Goal: Task Accomplishment & Management: Complete application form

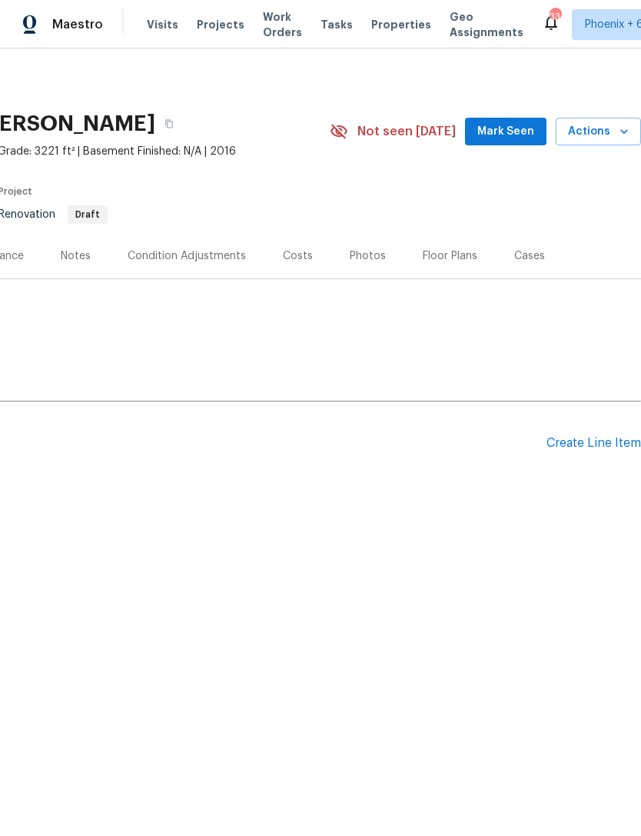
scroll to position [0, 228]
click at [519, 136] on span "Mark Seen" at bounding box center [505, 131] width 57 height 19
click at [587, 448] on div "Create Line Item" at bounding box center [594, 443] width 95 height 15
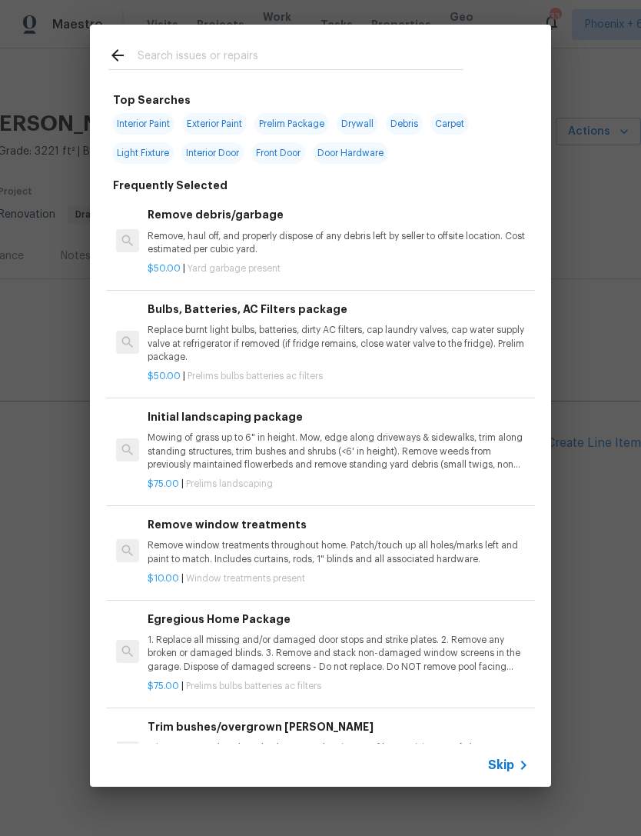
click at [310, 123] on span "Prelim Package" at bounding box center [291, 124] width 75 height 22
type input "Prelim Package"
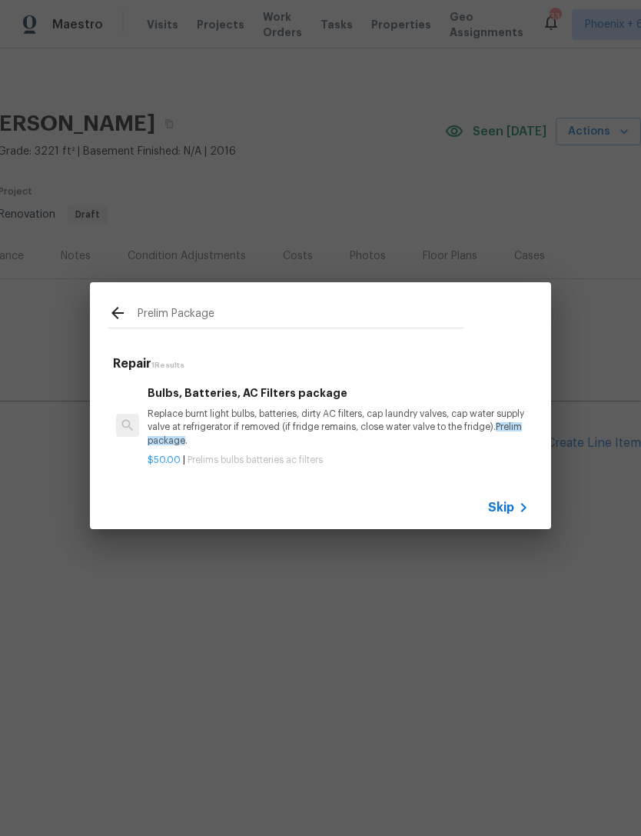
click at [305, 424] on p "Replace burnt light bulbs, batteries, dirty AC filters, cap laundry valves, cap…" at bounding box center [338, 426] width 381 height 39
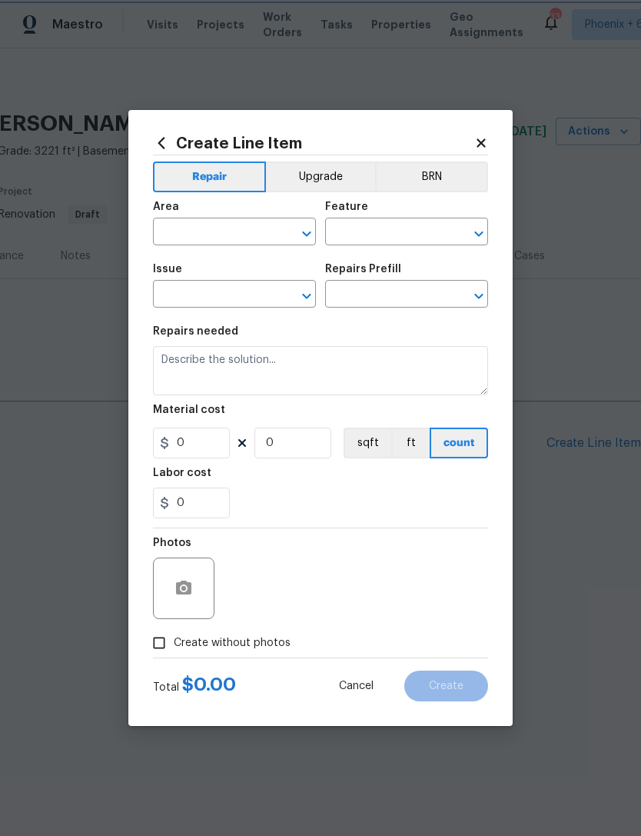
type input "Home Readiness Packages"
type input "Bulbs, Batteries, AC Filters"
type input "Bulbs, Batteries, AC Filters package $50.00"
type textarea "Replace burnt light bulbs, batteries, dirty AC filters, cap laundry valves, cap…"
type input "50"
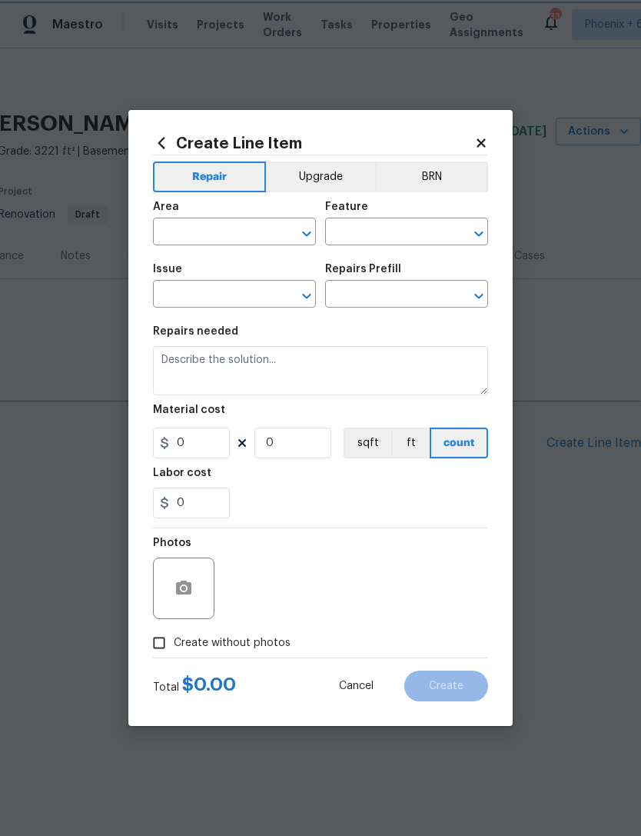
type input "1"
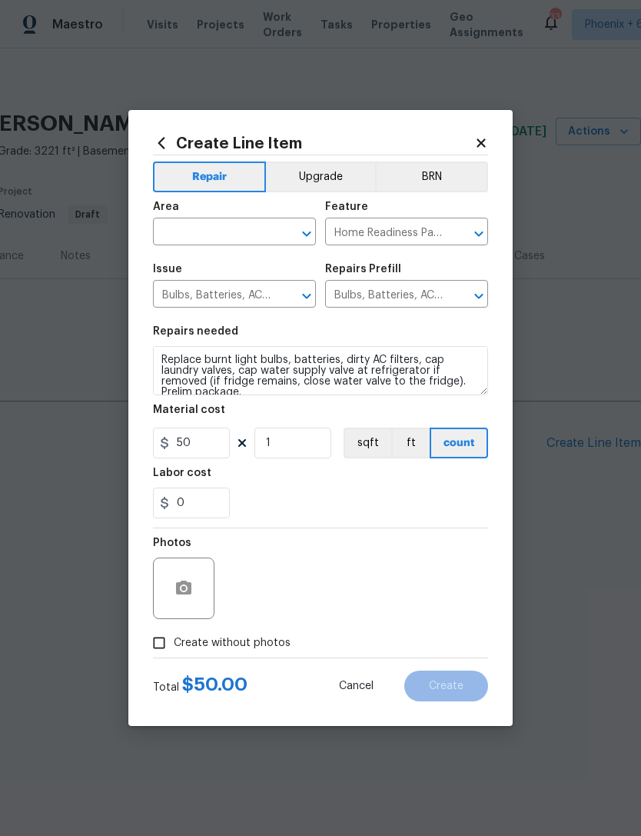
click at [241, 233] on input "text" at bounding box center [213, 233] width 120 height 24
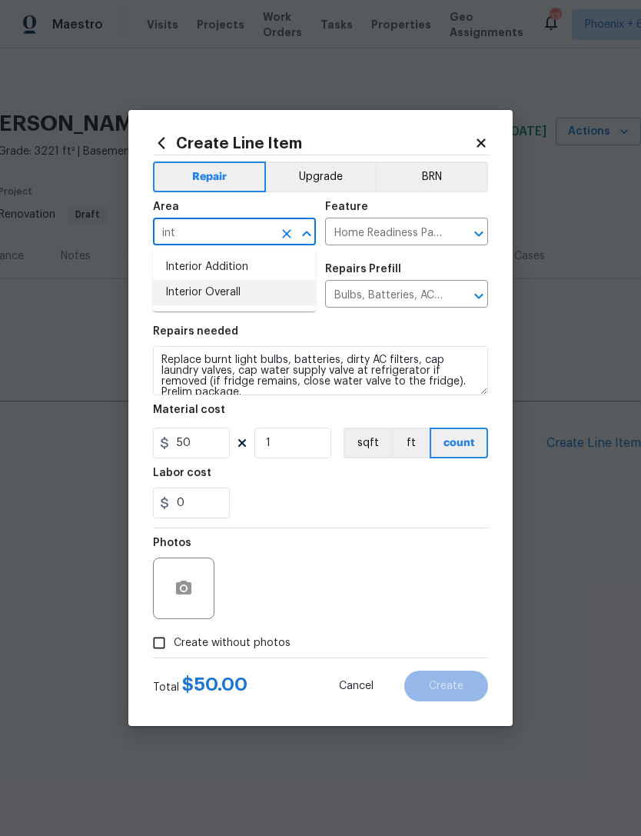
click at [222, 294] on li "Interior Overall" at bounding box center [234, 292] width 163 height 25
type input "Interior Overall"
click at [381, 508] on div "0" at bounding box center [320, 502] width 335 height 31
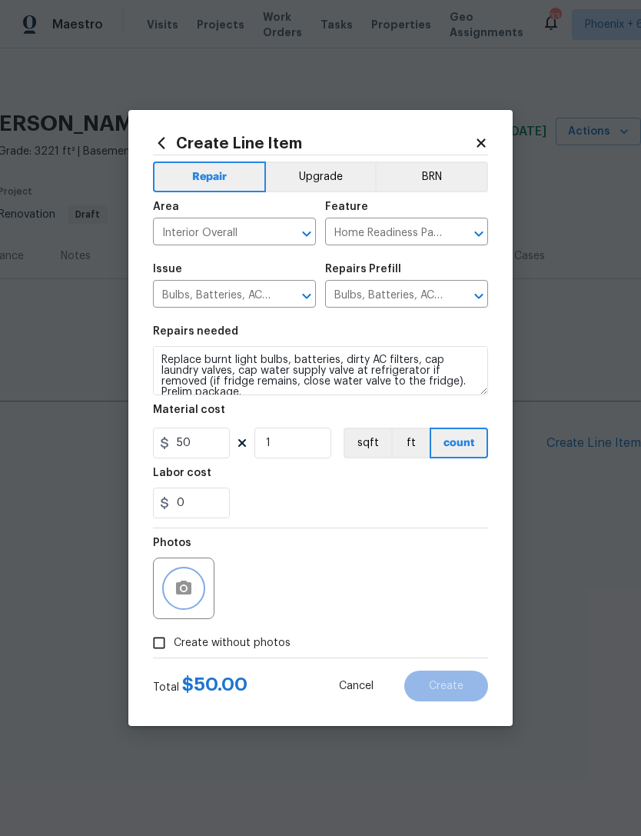
click at [198, 590] on button "button" at bounding box center [183, 588] width 37 height 37
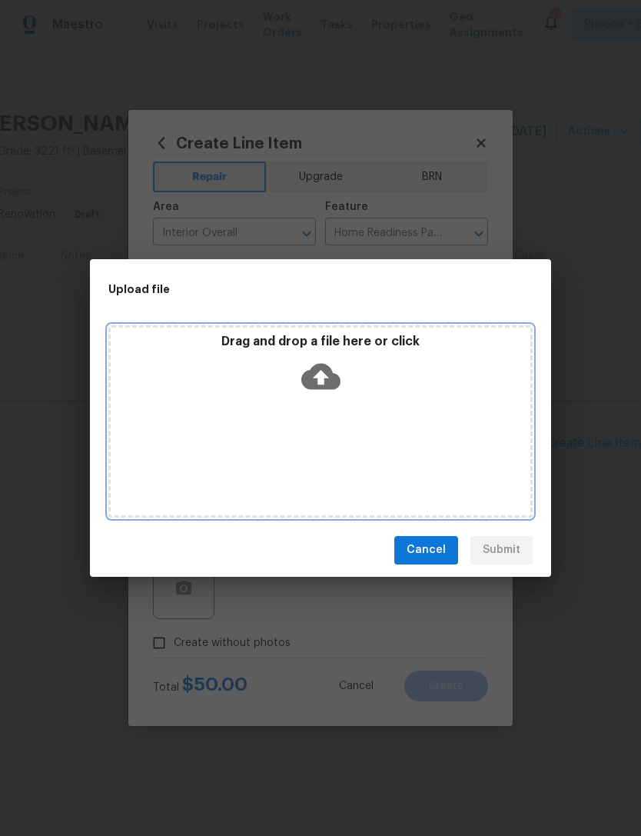
click at [334, 375] on icon at bounding box center [320, 376] width 39 height 26
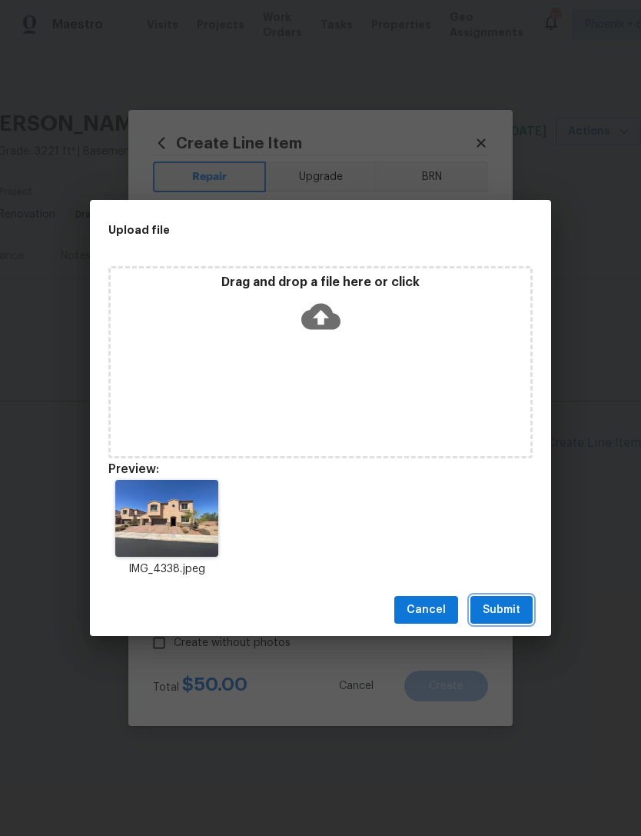
click at [497, 596] on button "Submit" at bounding box center [502, 610] width 62 height 28
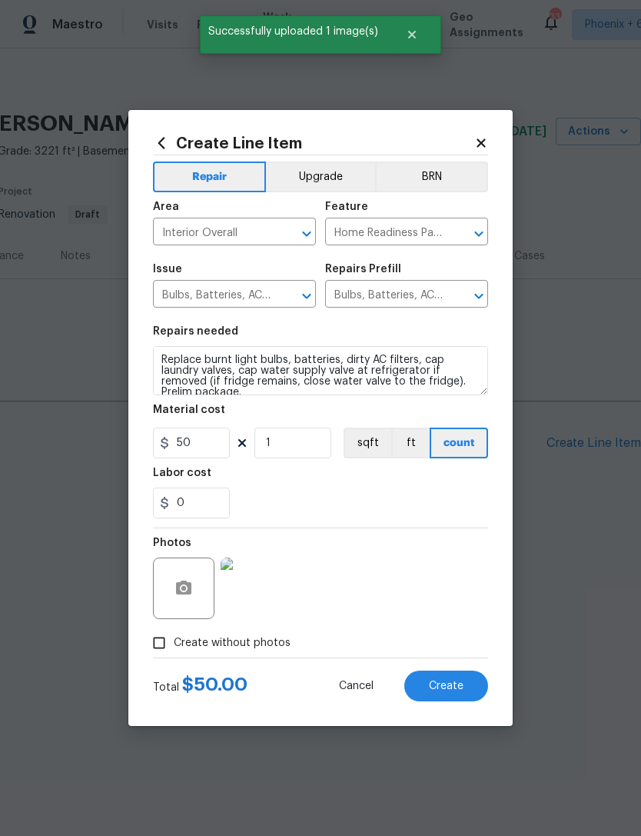
click at [441, 680] on button "Create" at bounding box center [446, 685] width 84 height 31
type input "0"
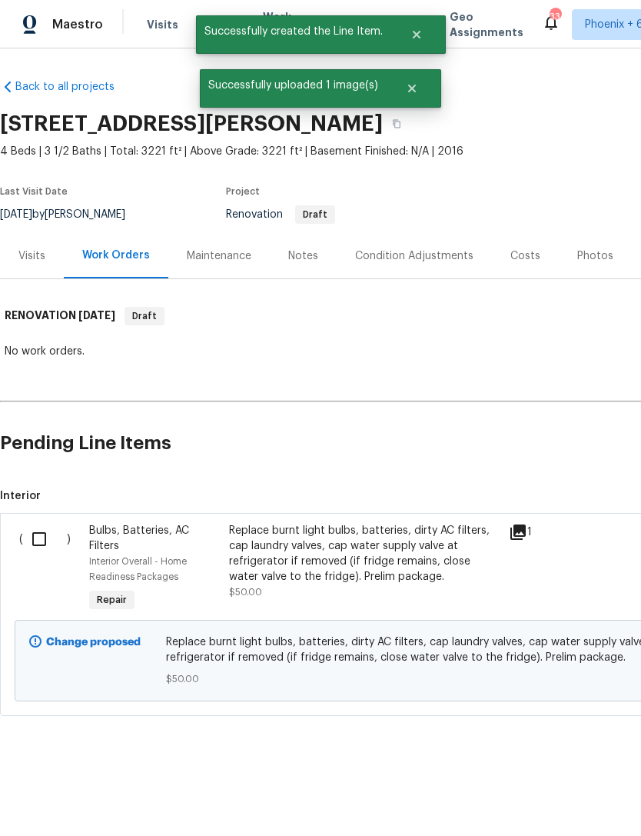
scroll to position [0, 0]
click at [38, 540] on input "checkbox" at bounding box center [45, 539] width 44 height 32
checkbox input "true"
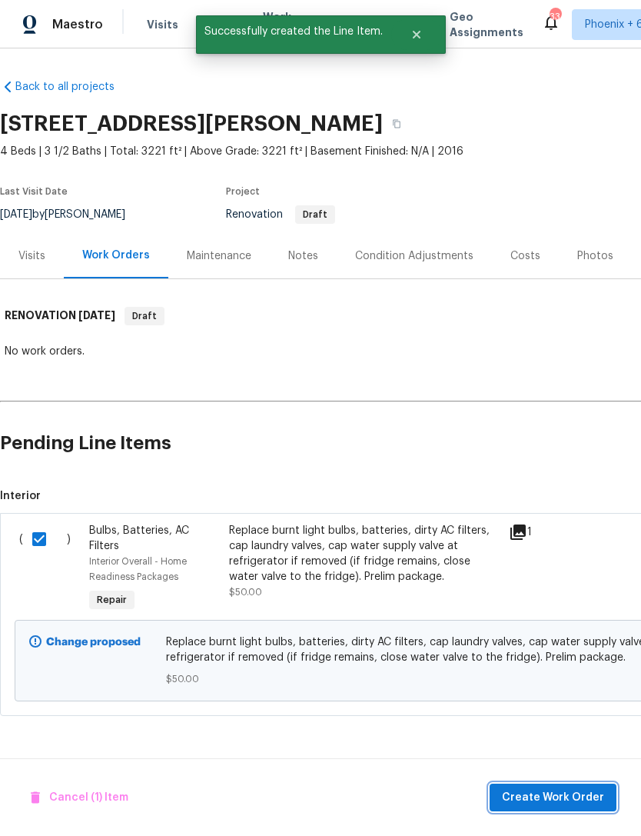
click at [557, 795] on span "Create Work Order" at bounding box center [553, 797] width 102 height 19
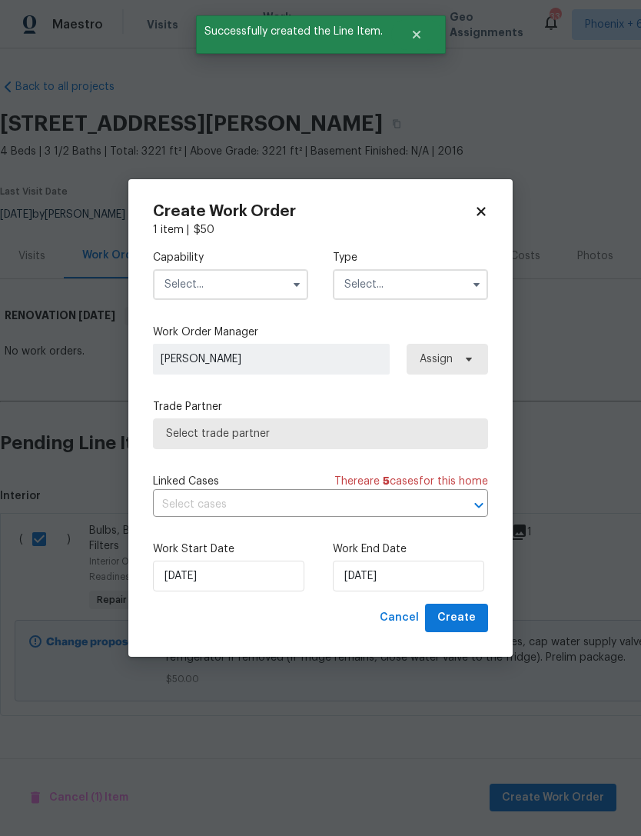
click at [257, 281] on input "text" at bounding box center [230, 284] width 155 height 31
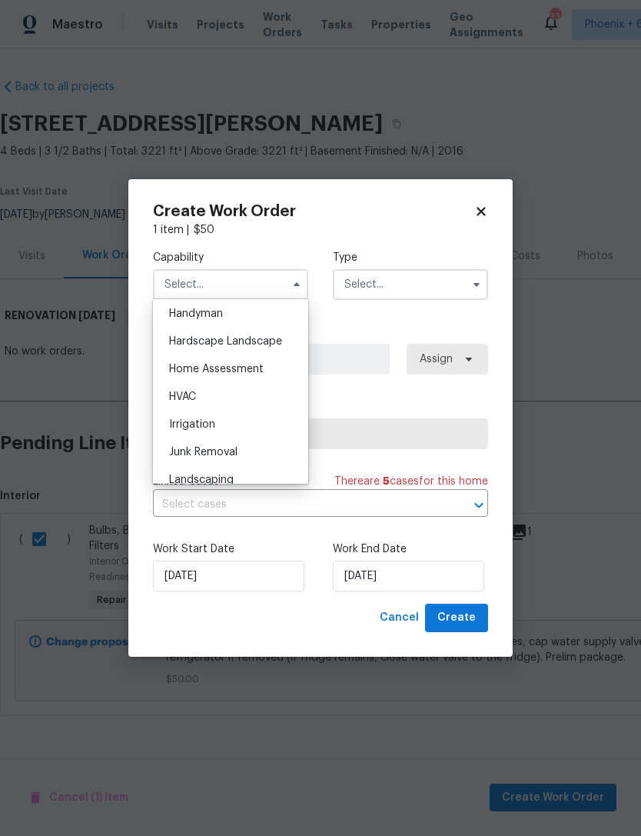
scroll to position [800, 0]
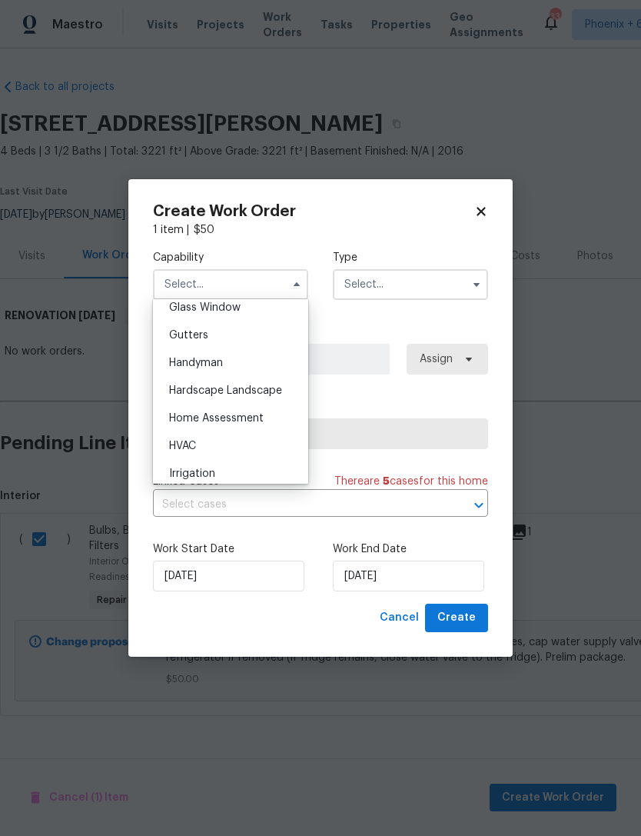
click at [245, 369] on div "Handyman" at bounding box center [231, 363] width 148 height 28
type input "Handyman"
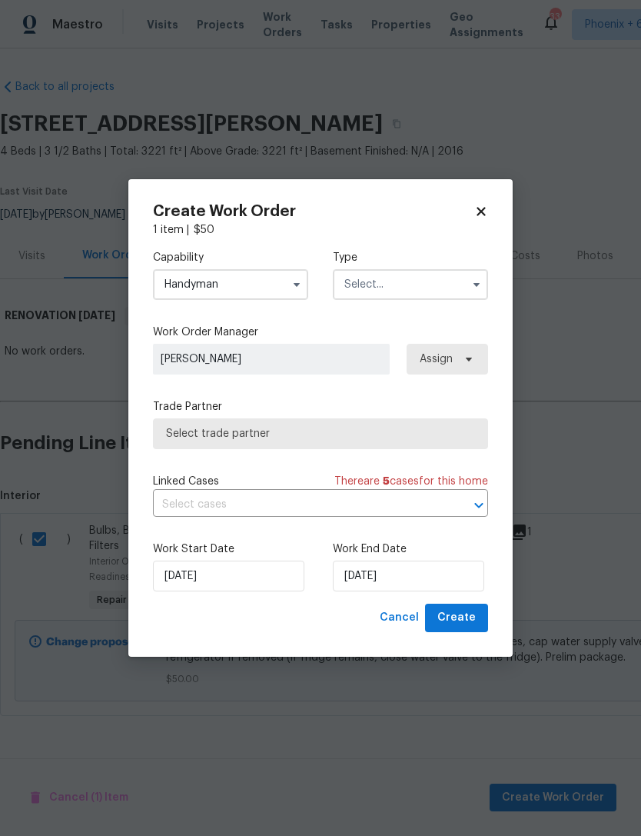
click at [424, 278] on input "text" at bounding box center [410, 284] width 155 height 31
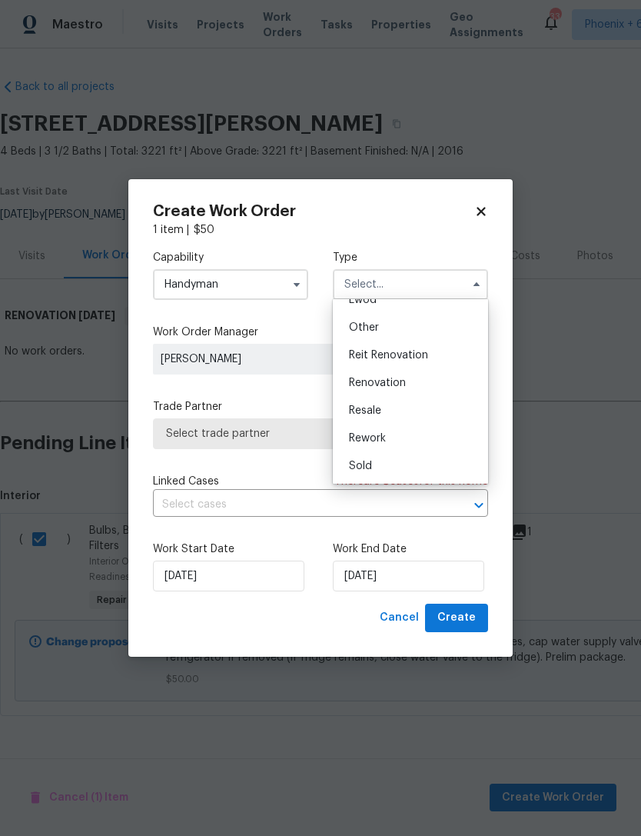
scroll to position [183, 0]
click at [392, 391] on div "Renovation" at bounding box center [411, 383] width 148 height 28
type input "Renovation"
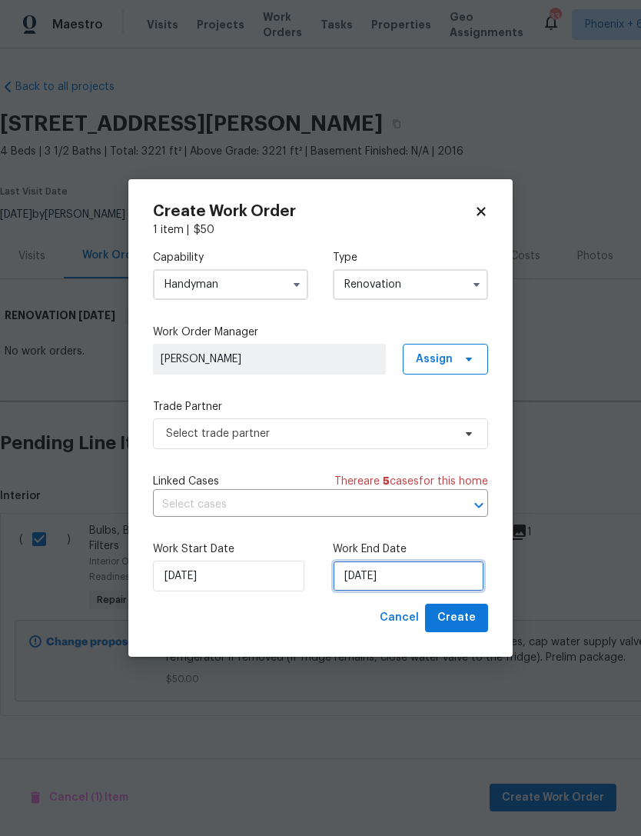
click at [432, 588] on input "[DATE]" at bounding box center [408, 575] width 151 height 31
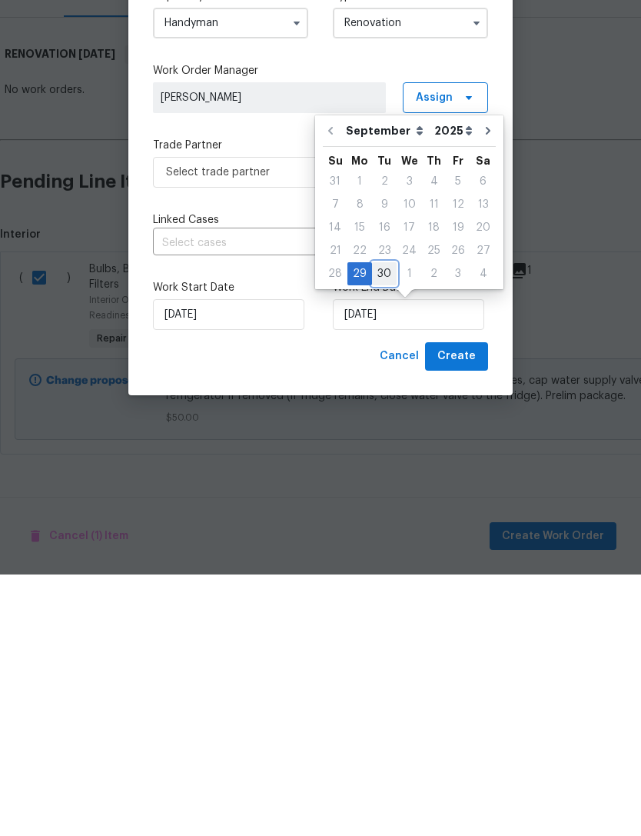
click at [384, 524] on div "30" at bounding box center [384, 535] width 25 height 22
type input "[DATE]"
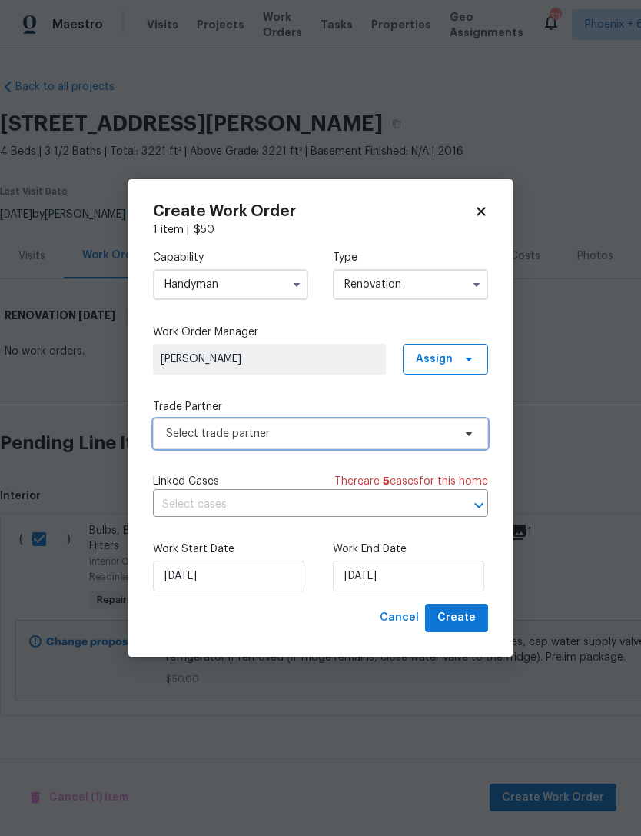
click at [397, 437] on span "Select trade partner" at bounding box center [309, 433] width 287 height 15
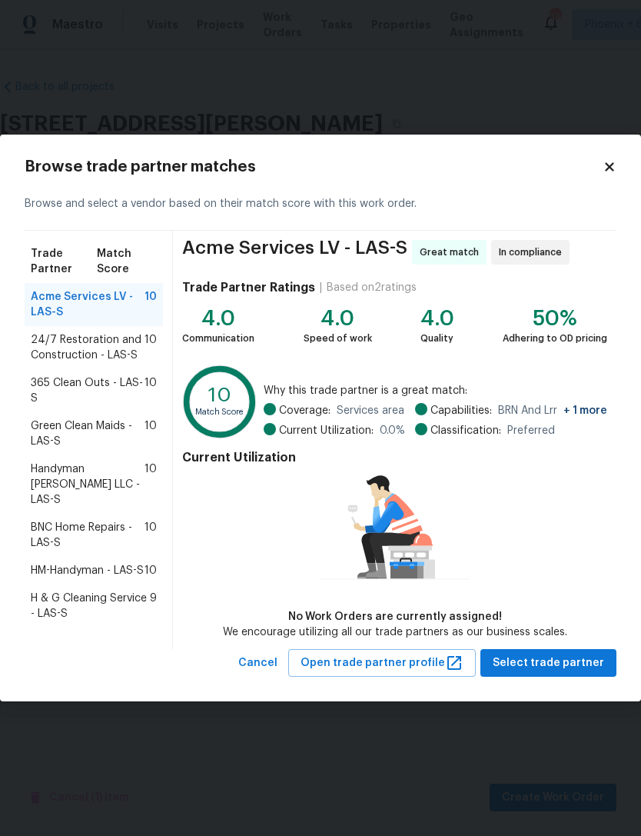
click at [104, 430] on span "Green Clean Maids - LAS-S" at bounding box center [88, 433] width 114 height 31
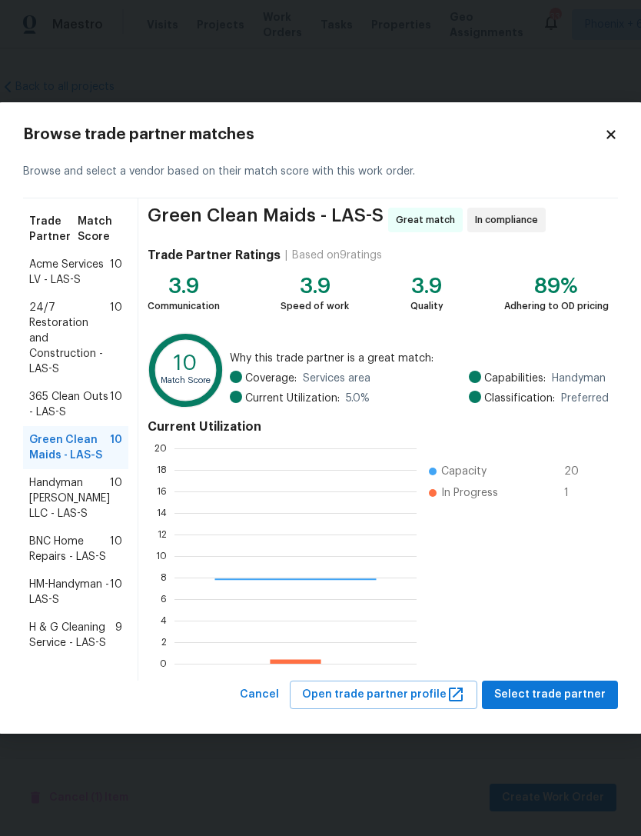
scroll to position [215, 242]
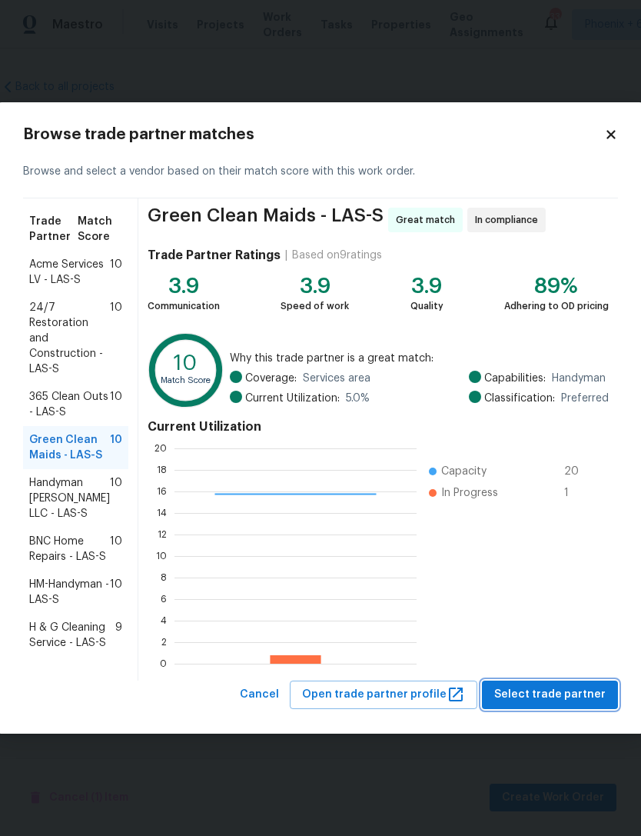
click at [554, 698] on span "Select trade partner" at bounding box center [549, 694] width 111 height 19
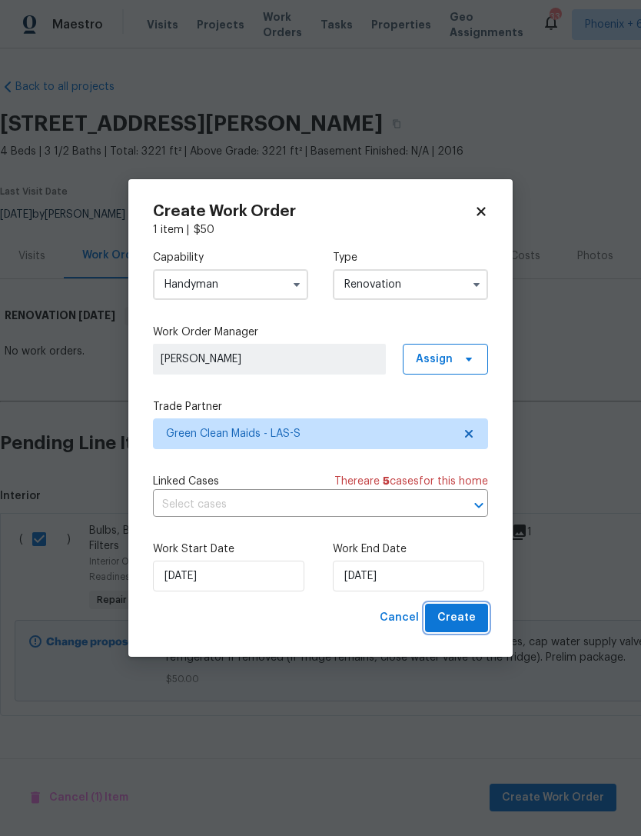
click at [467, 614] on span "Create" at bounding box center [456, 617] width 38 height 19
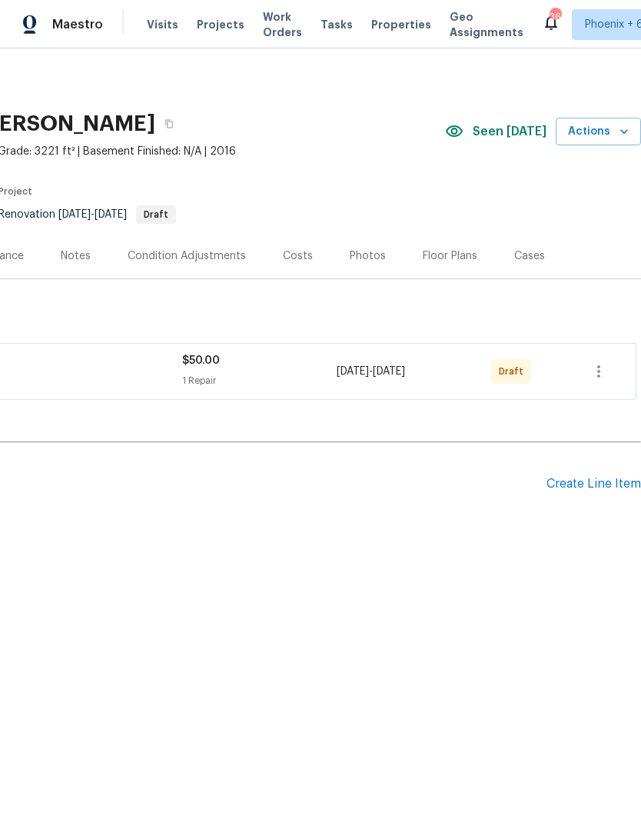
scroll to position [0, 228]
click at [607, 367] on icon "button" at bounding box center [599, 371] width 18 height 18
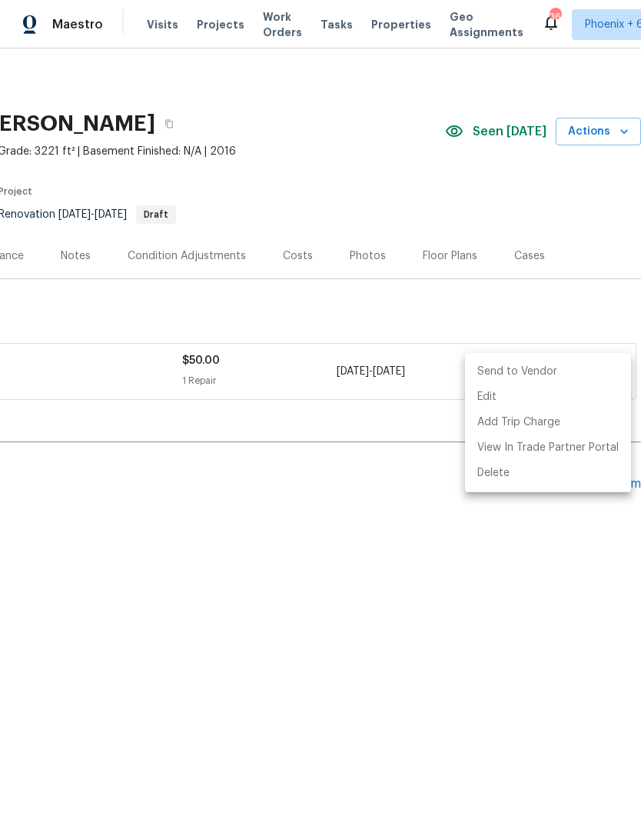
click at [575, 372] on li "Send to Vendor" at bounding box center [548, 371] width 166 height 25
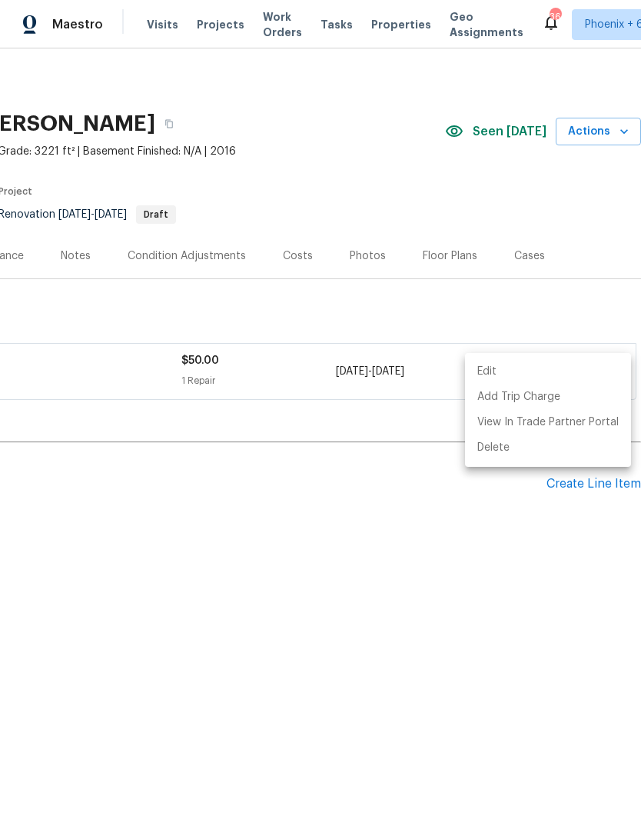
click at [319, 620] on div at bounding box center [320, 418] width 641 height 836
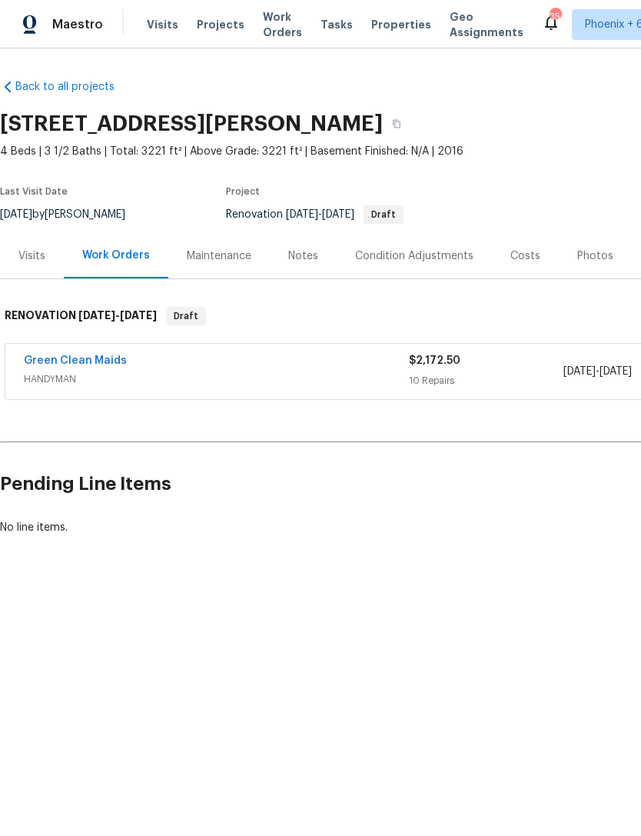
click at [390, 27] on span "Properties" at bounding box center [401, 24] width 60 height 15
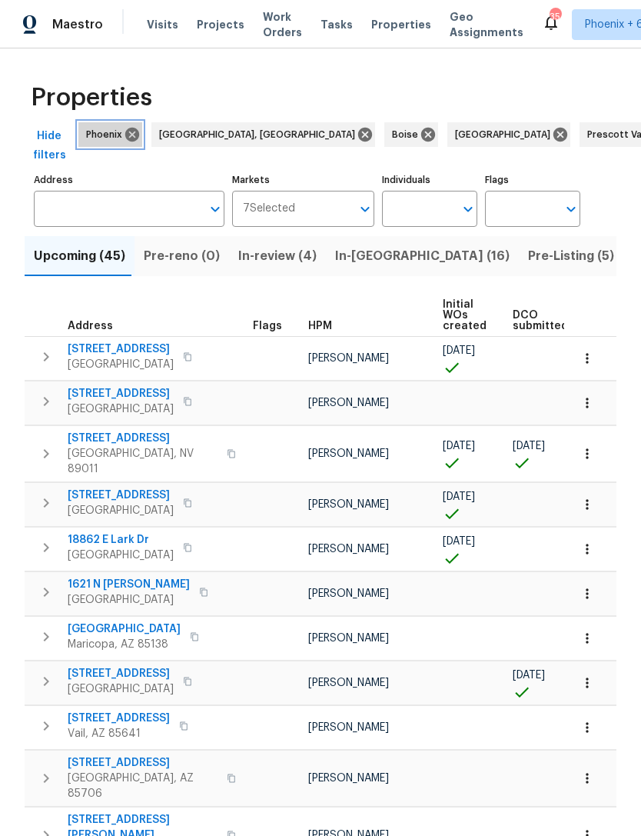
click at [126, 132] on icon at bounding box center [132, 135] width 14 height 14
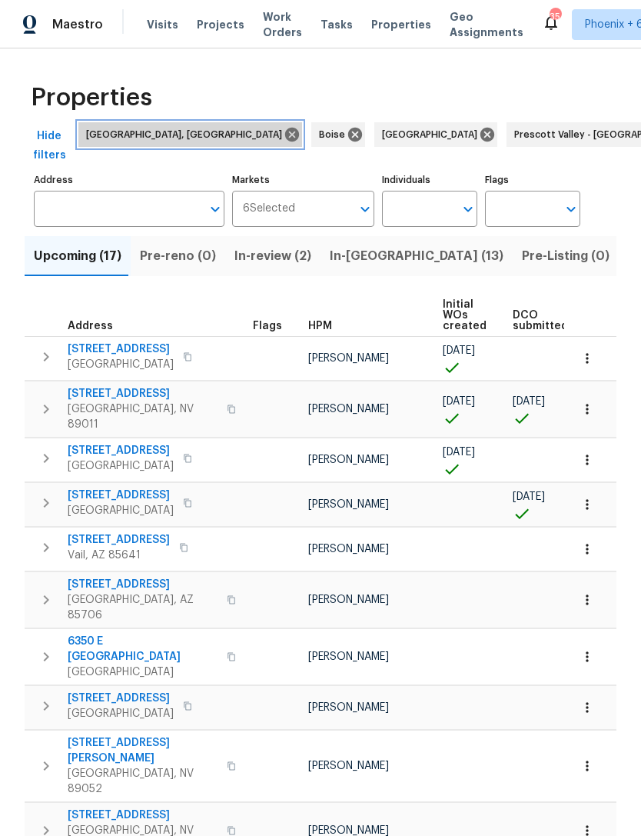
click at [285, 138] on icon at bounding box center [292, 135] width 14 height 14
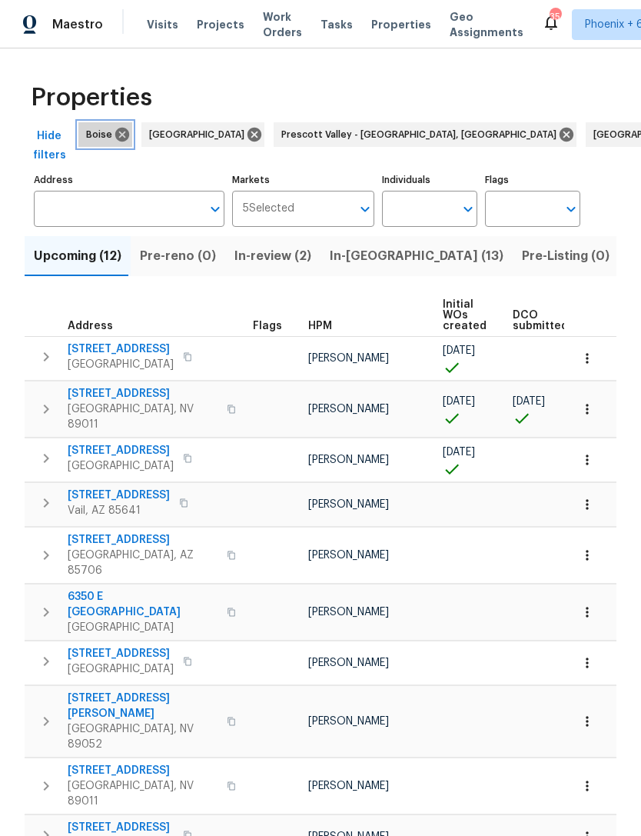
click at [128, 131] on icon at bounding box center [122, 135] width 14 height 14
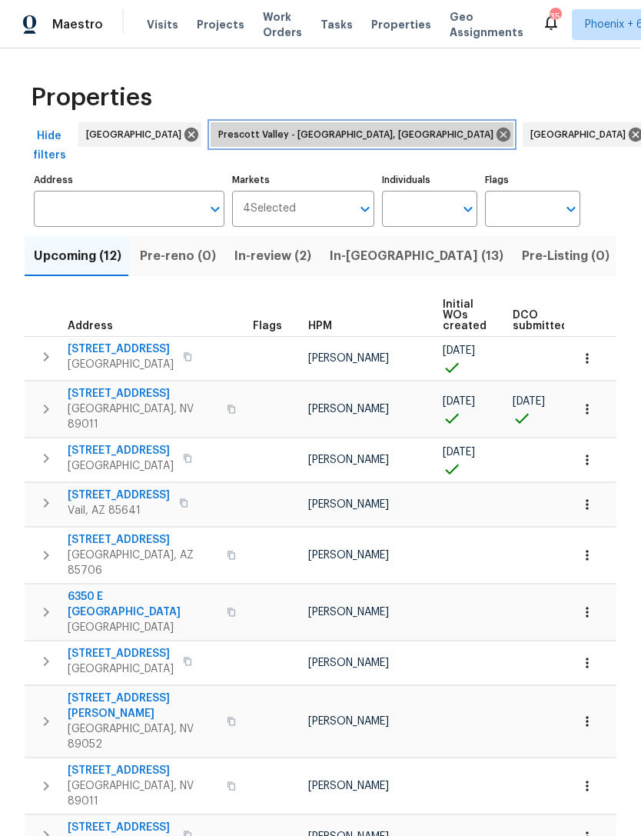
click at [497, 138] on icon at bounding box center [504, 135] width 14 height 14
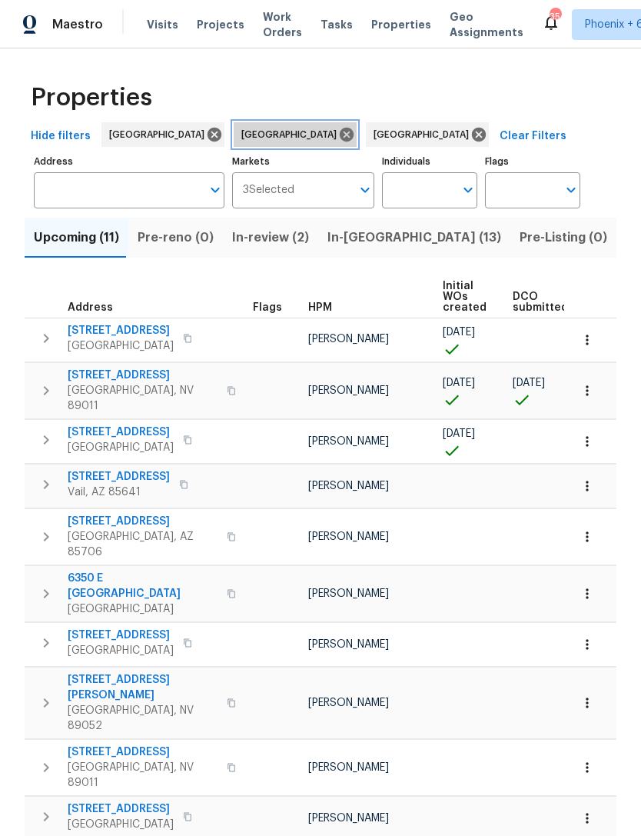
click at [340, 135] on icon at bounding box center [347, 135] width 14 height 14
click at [338, 135] on icon at bounding box center [346, 134] width 17 height 17
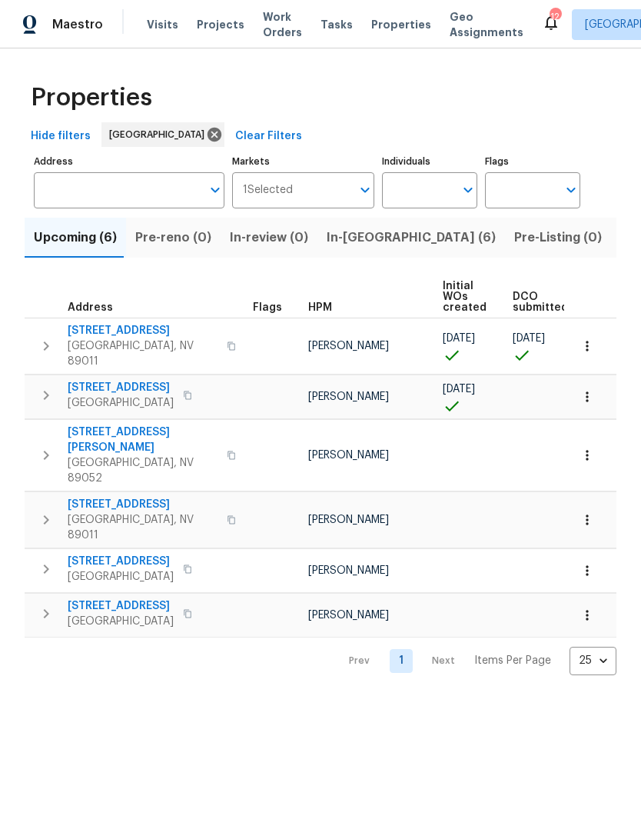
click at [350, 234] on span "In-[GEOGRAPHIC_DATA] (6)" at bounding box center [411, 238] width 169 height 22
